Goal: Find specific page/section: Find specific page/section

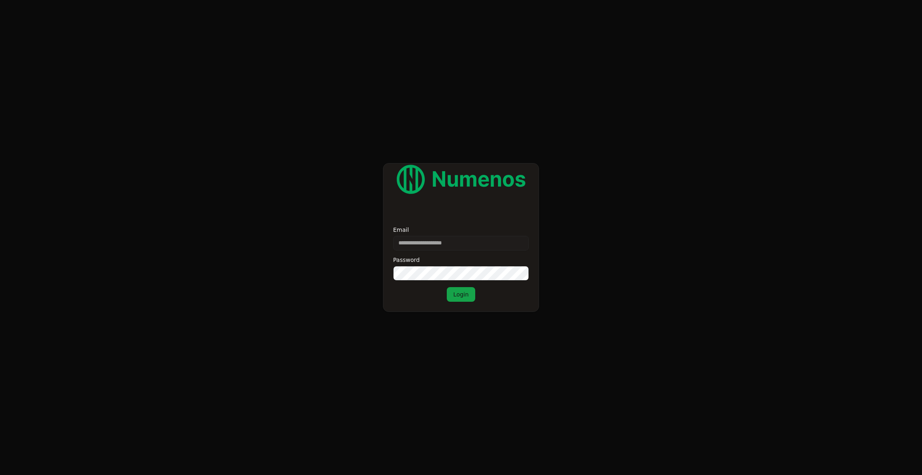
click at [458, 237] on input "Email" at bounding box center [461, 243] width 136 height 15
type input "**********"
click at [472, 292] on button "Login" at bounding box center [461, 294] width 28 height 15
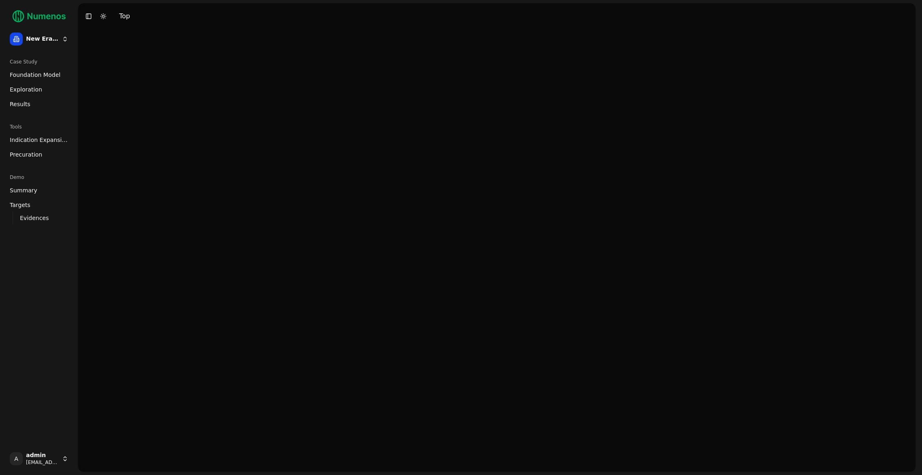
click at [35, 89] on span "Exploration" at bounding box center [26, 89] width 33 height 8
